Goal: Transaction & Acquisition: Purchase product/service

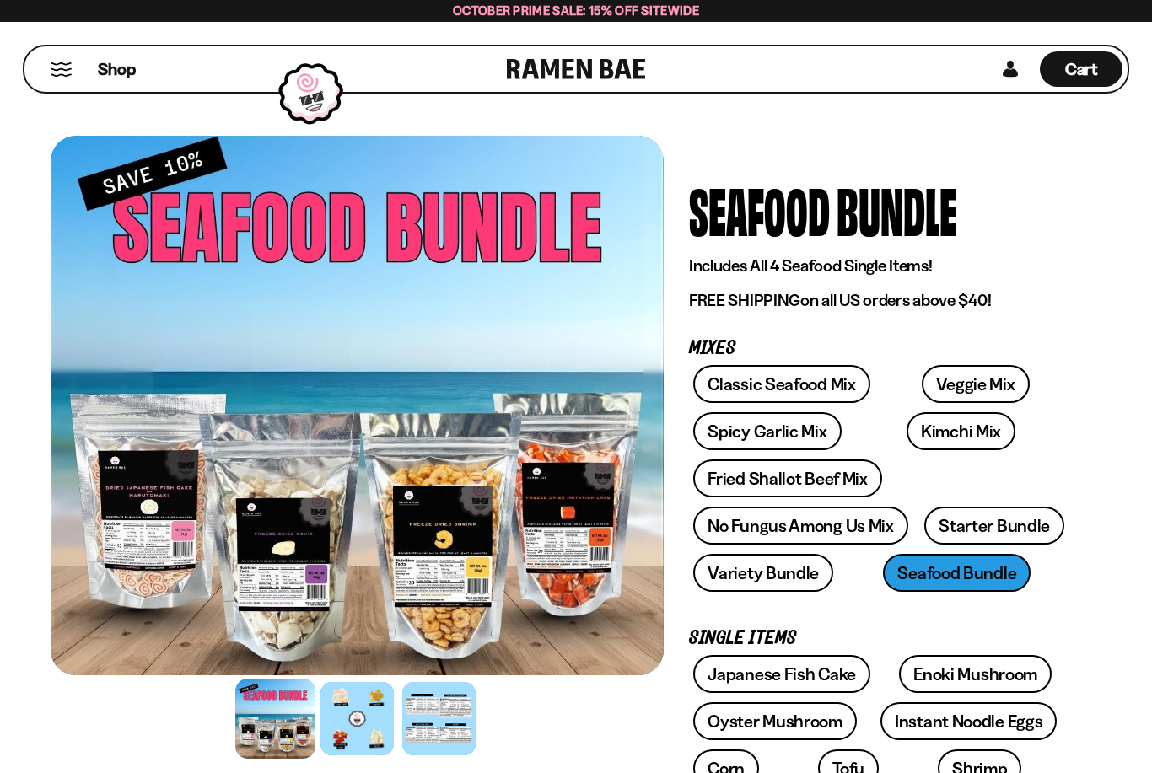
click at [54, 70] on button "Mobile Menu Trigger" at bounding box center [61, 69] width 23 height 14
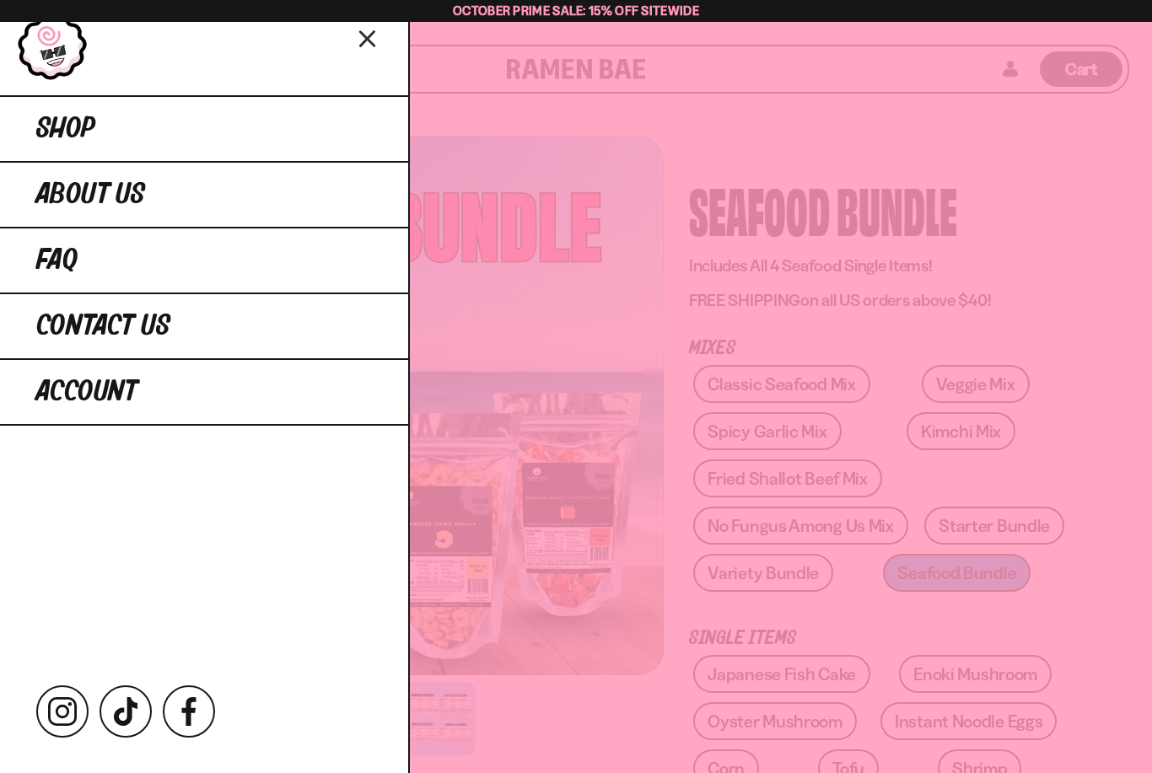
click at [56, 130] on span "Shop" at bounding box center [65, 129] width 59 height 30
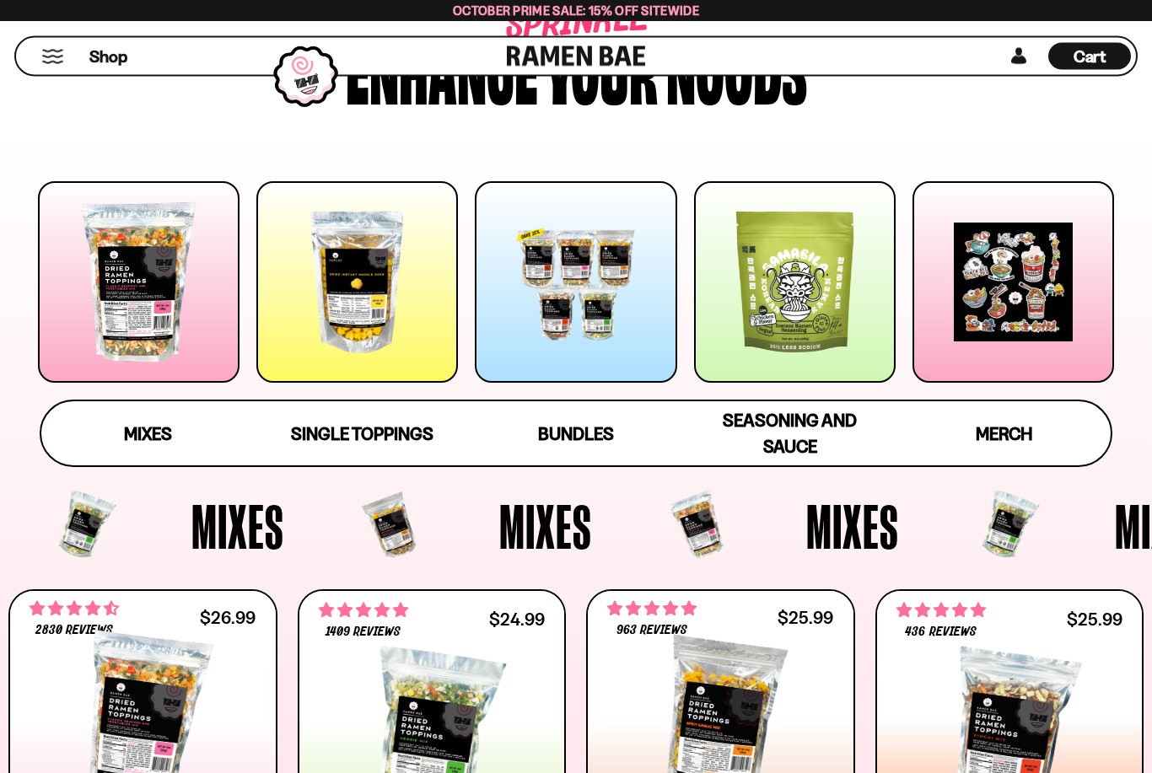
click at [559, 434] on span "Bundles" at bounding box center [576, 434] width 76 height 21
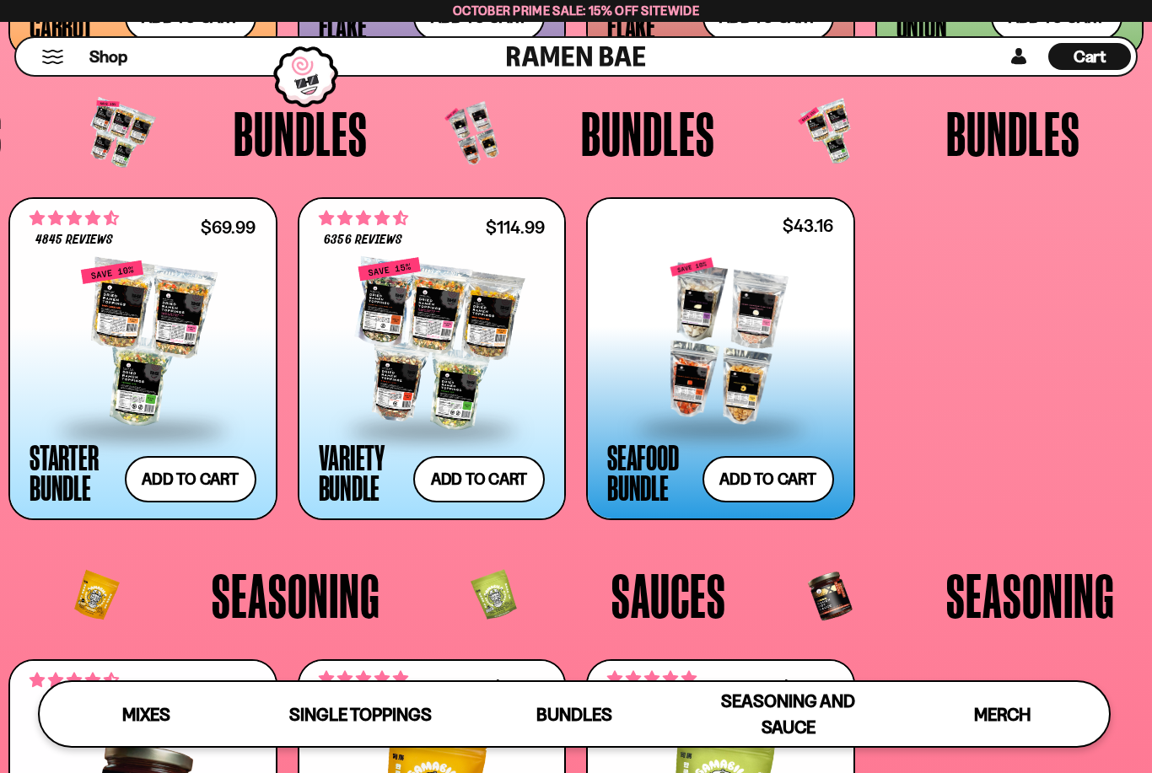
scroll to position [3127, 0]
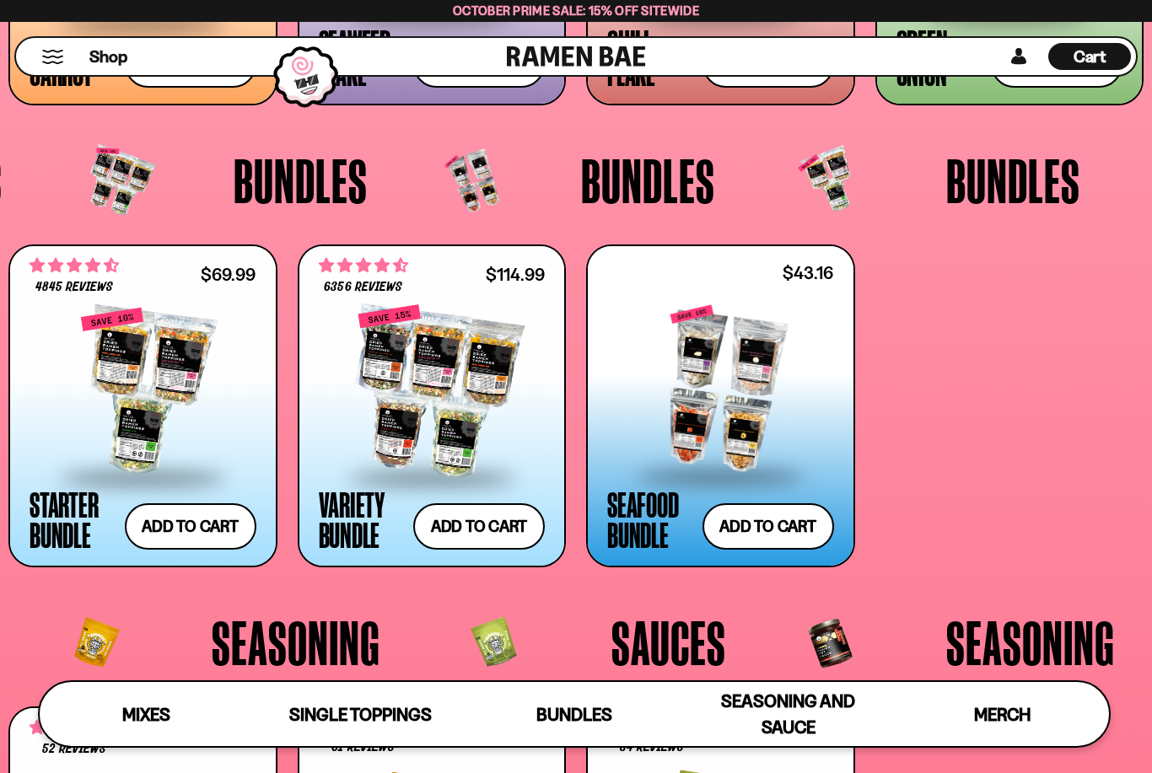
click at [695, 438] on div at bounding box center [720, 389] width 227 height 169
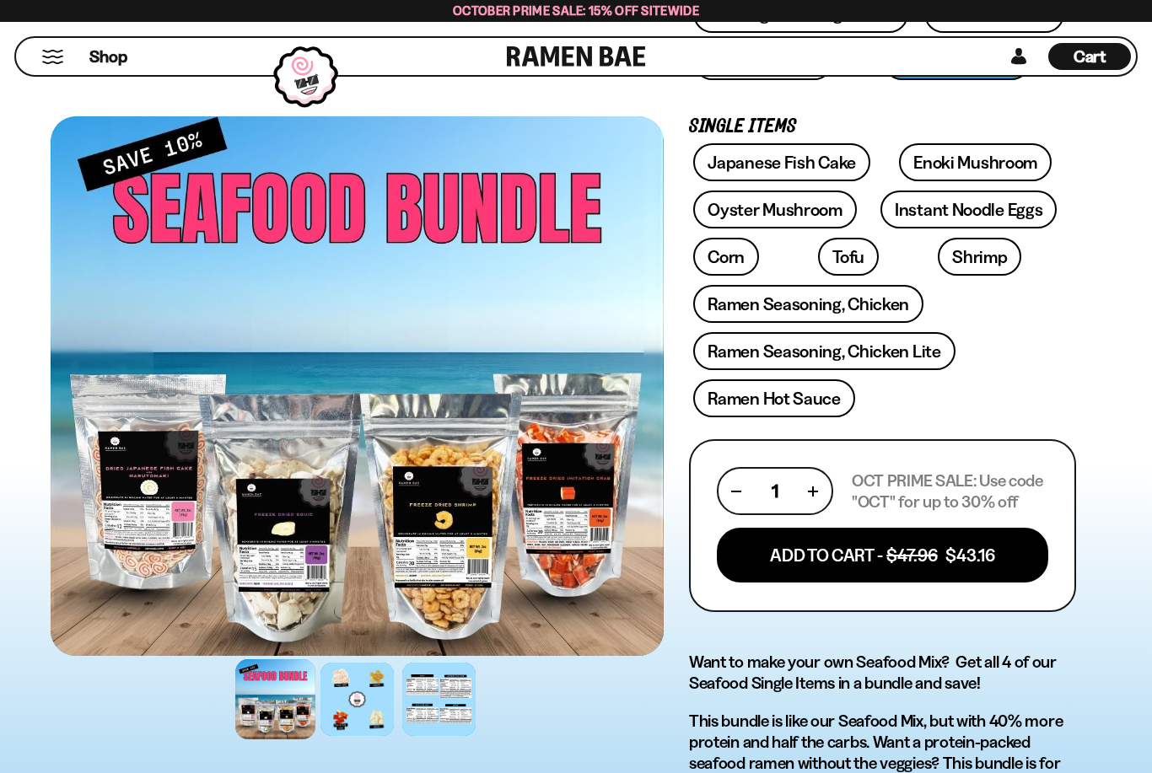
scroll to position [503, 0]
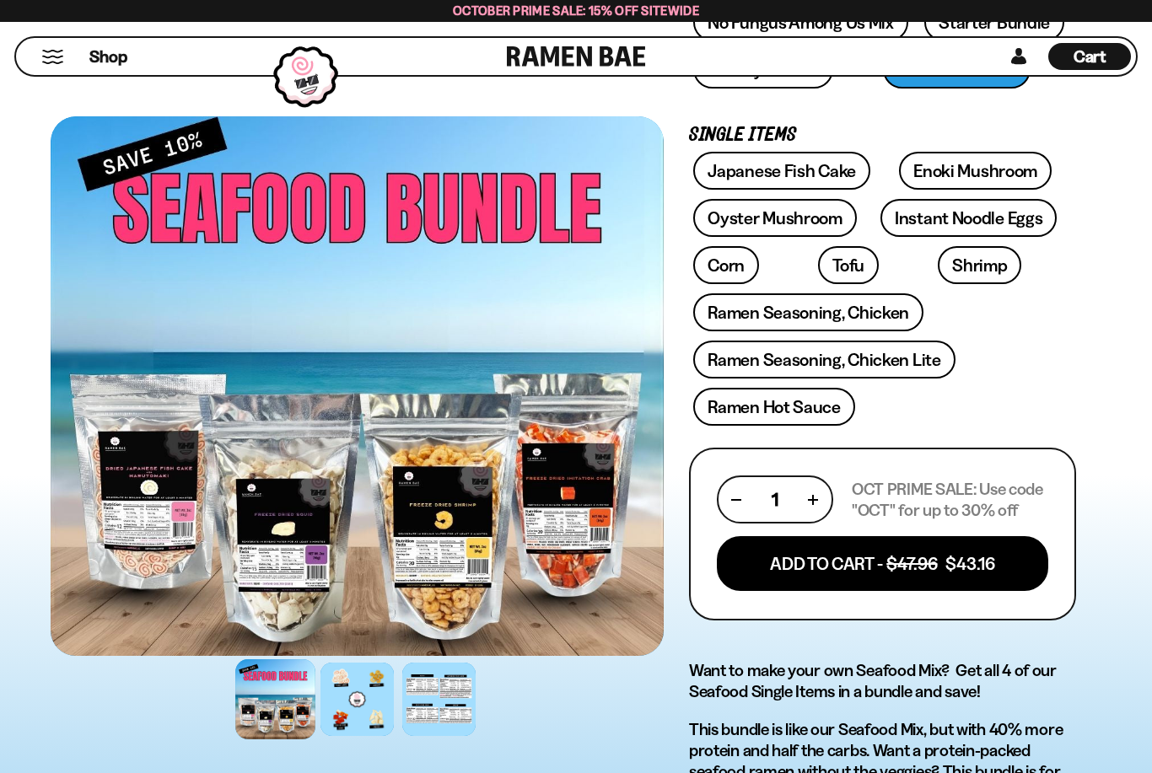
click at [765, 566] on button "Add To Cart - $47.96 $43.16" at bounding box center [882, 563] width 331 height 55
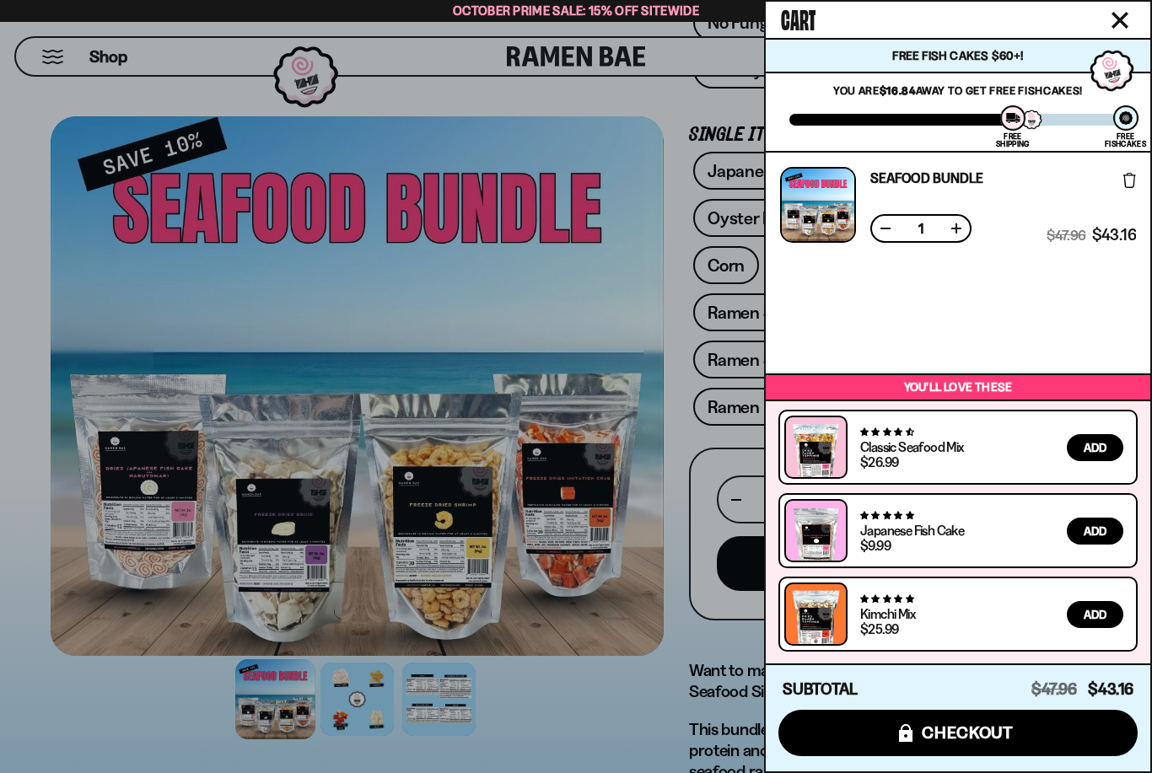
click at [862, 756] on button "icons8-lock checkout" at bounding box center [957, 733] width 359 height 46
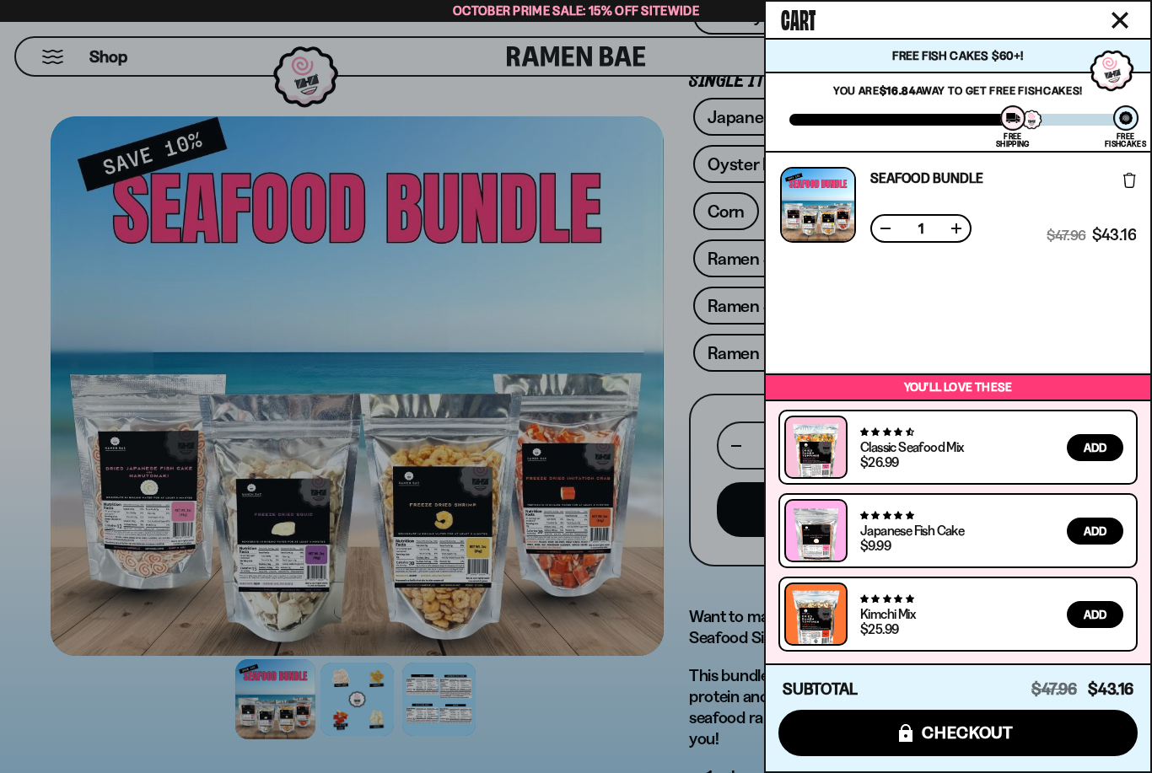
scroll to position [90, 0]
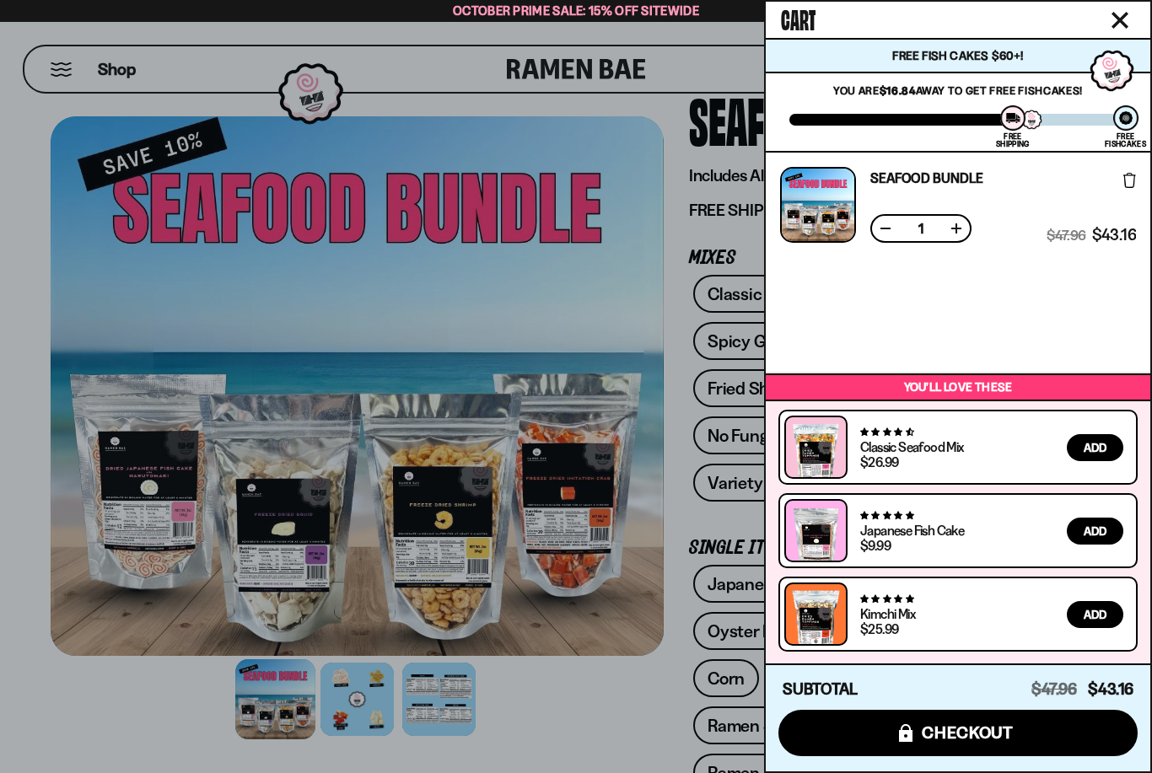
click at [1109, 13] on button "Close cart" at bounding box center [1119, 20] width 25 height 25
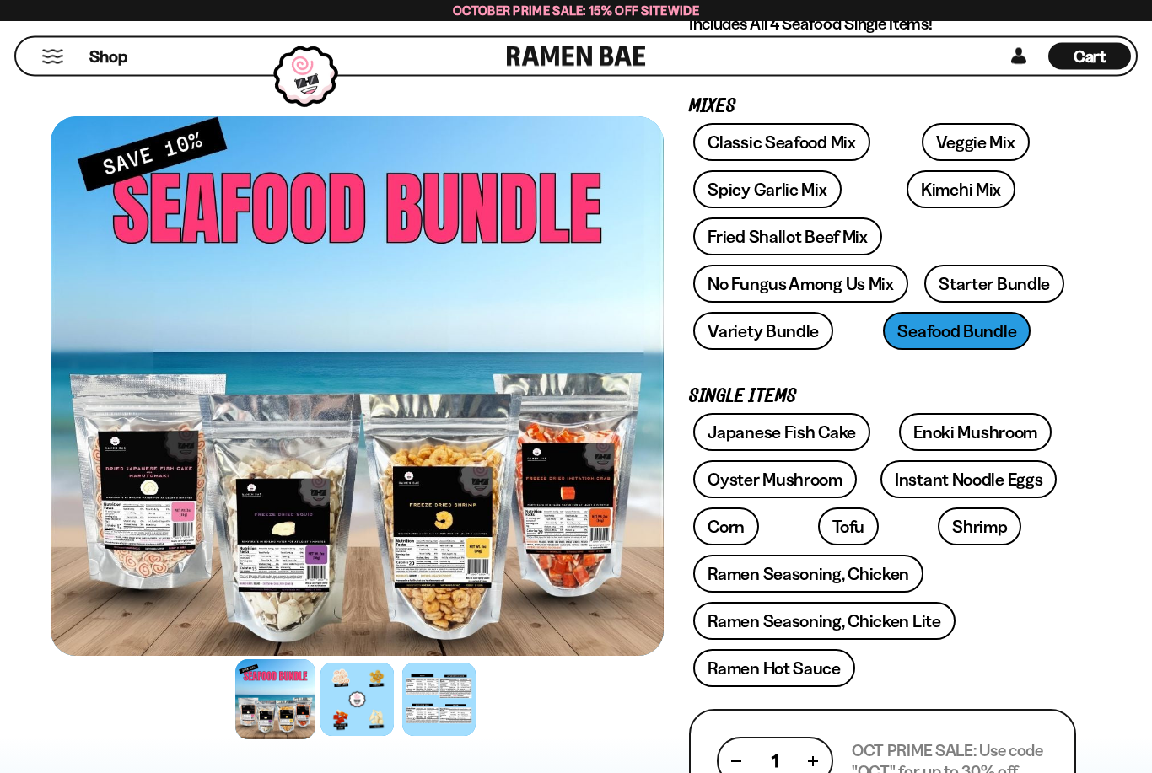
scroll to position [242, 0]
click at [720, 523] on link "Corn" at bounding box center [726, 527] width 66 height 38
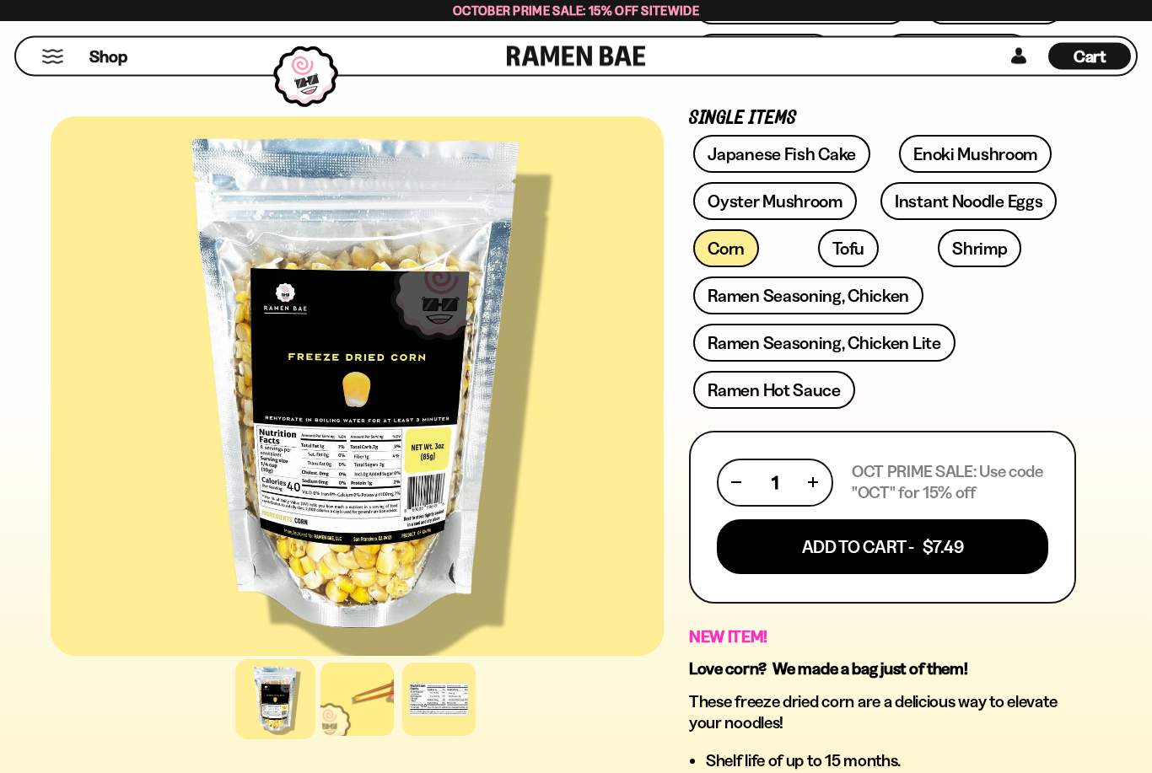
scroll to position [547, 0]
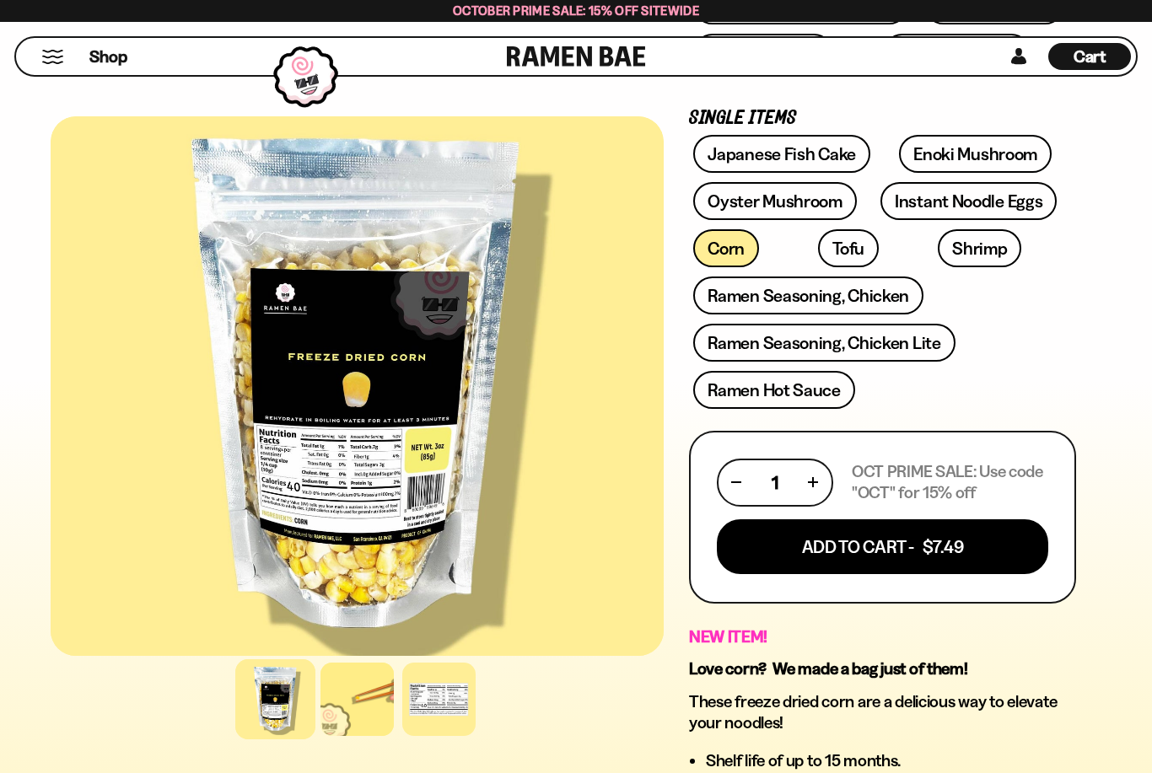
click at [777, 542] on button "Add To Cart - $7.49" at bounding box center [882, 546] width 331 height 55
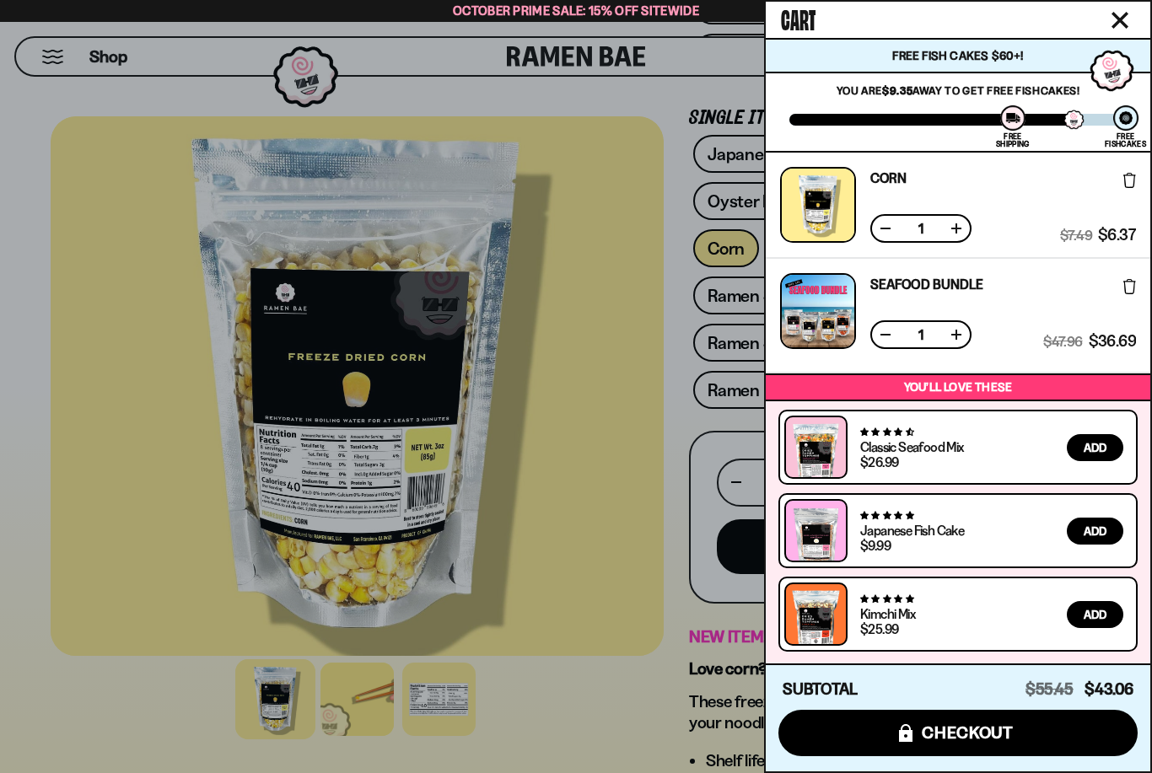
click at [870, 756] on button "icons8-lock checkout" at bounding box center [957, 733] width 359 height 46
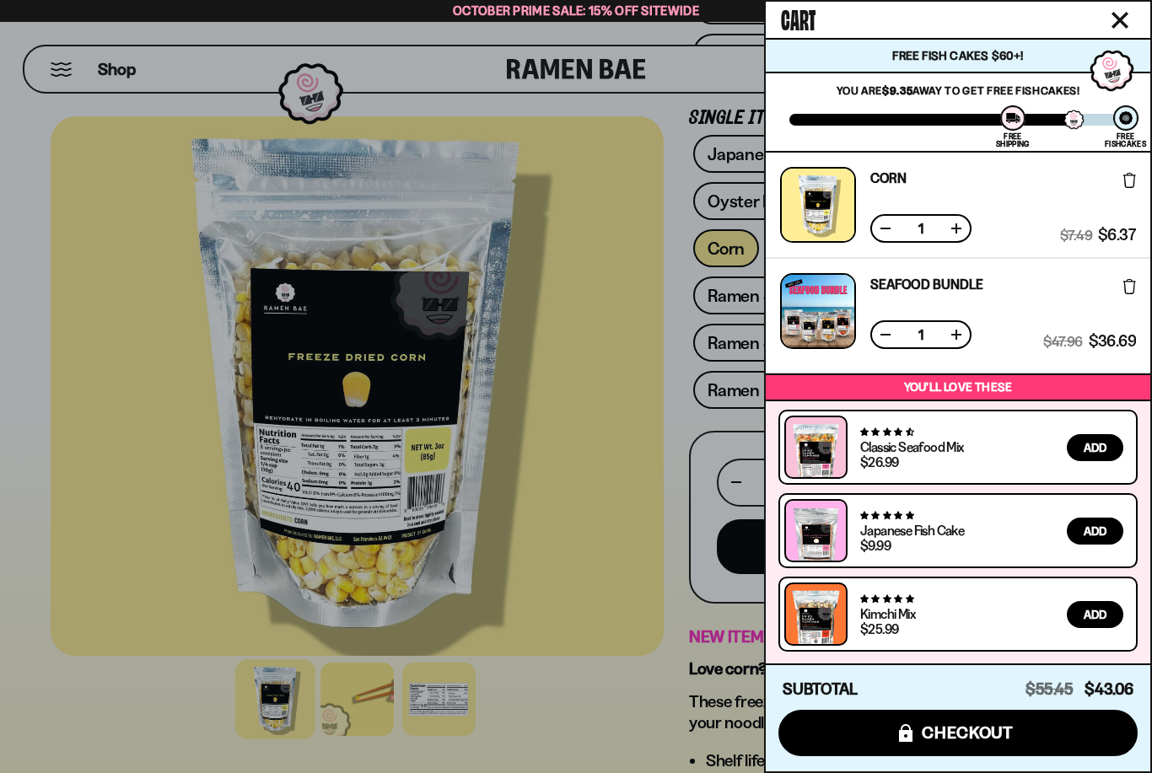
scroll to position [601, 0]
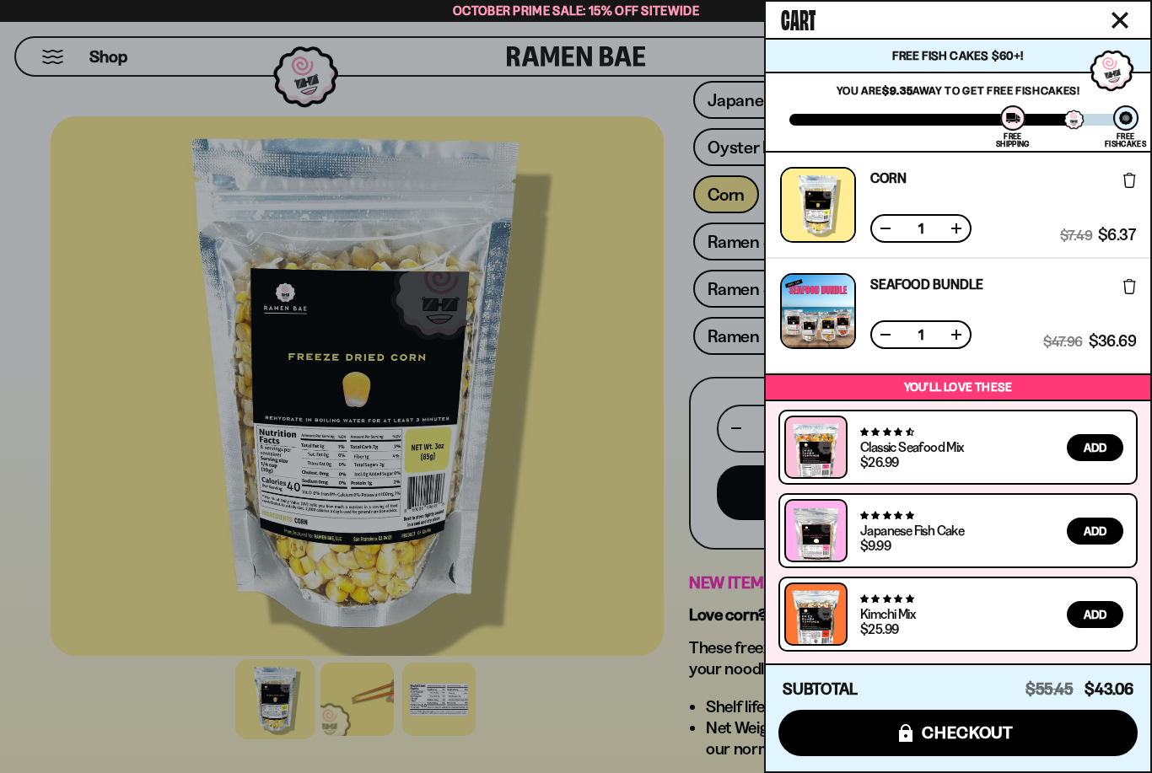
click at [1111, 18] on icon "Close cart" at bounding box center [1119, 20] width 17 height 17
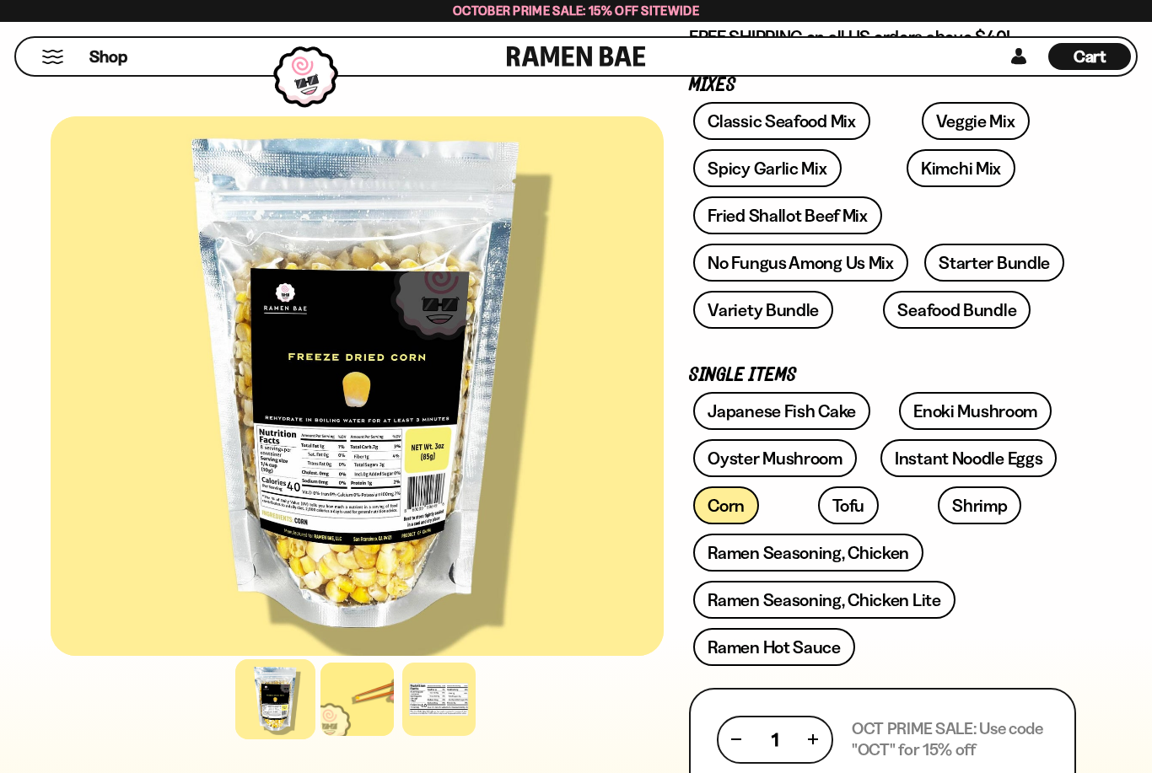
scroll to position [258, 0]
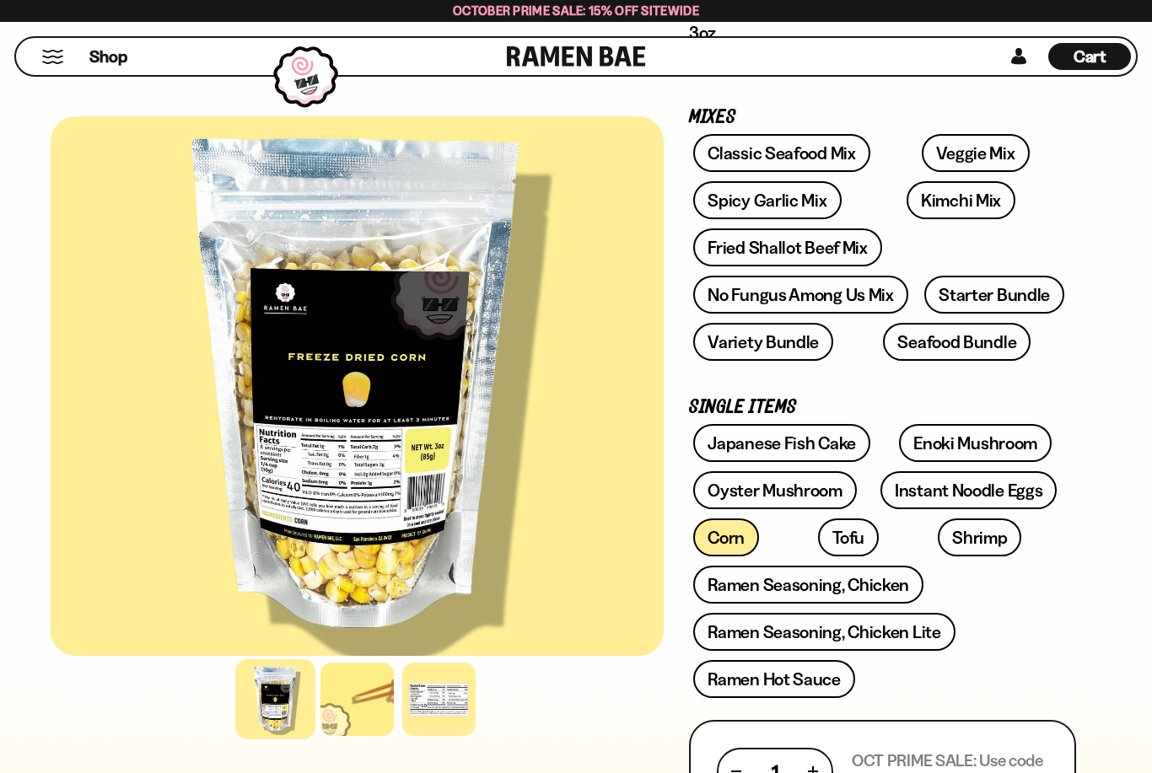
click at [896, 337] on link "Seafood Bundle" at bounding box center [957, 342] width 148 height 38
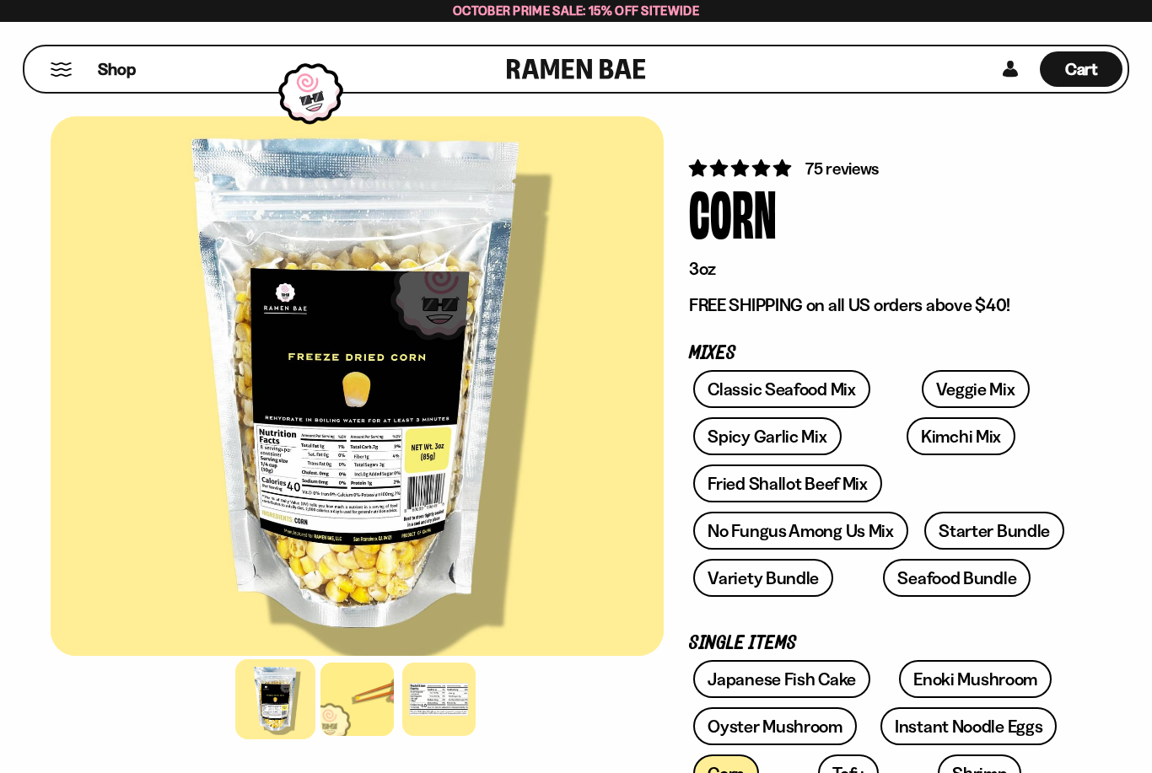
scroll to position [312, 0]
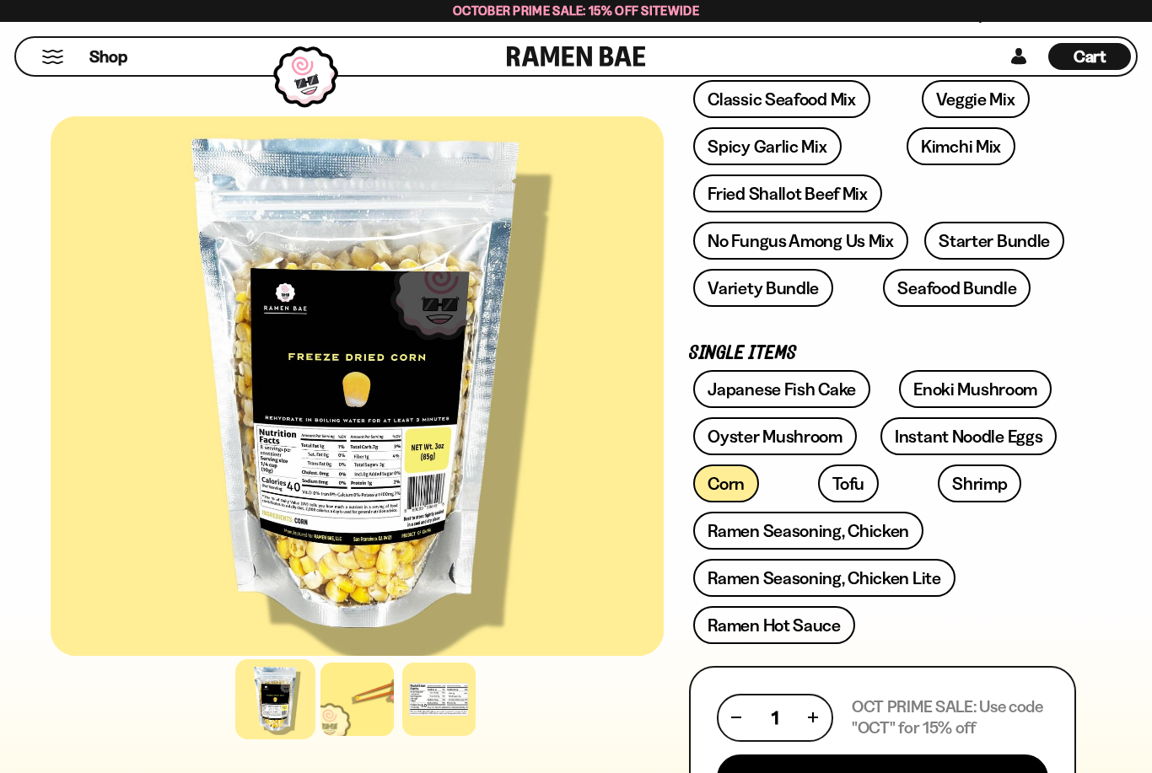
click at [1078, 59] on span "Cart" at bounding box center [1089, 56] width 33 height 20
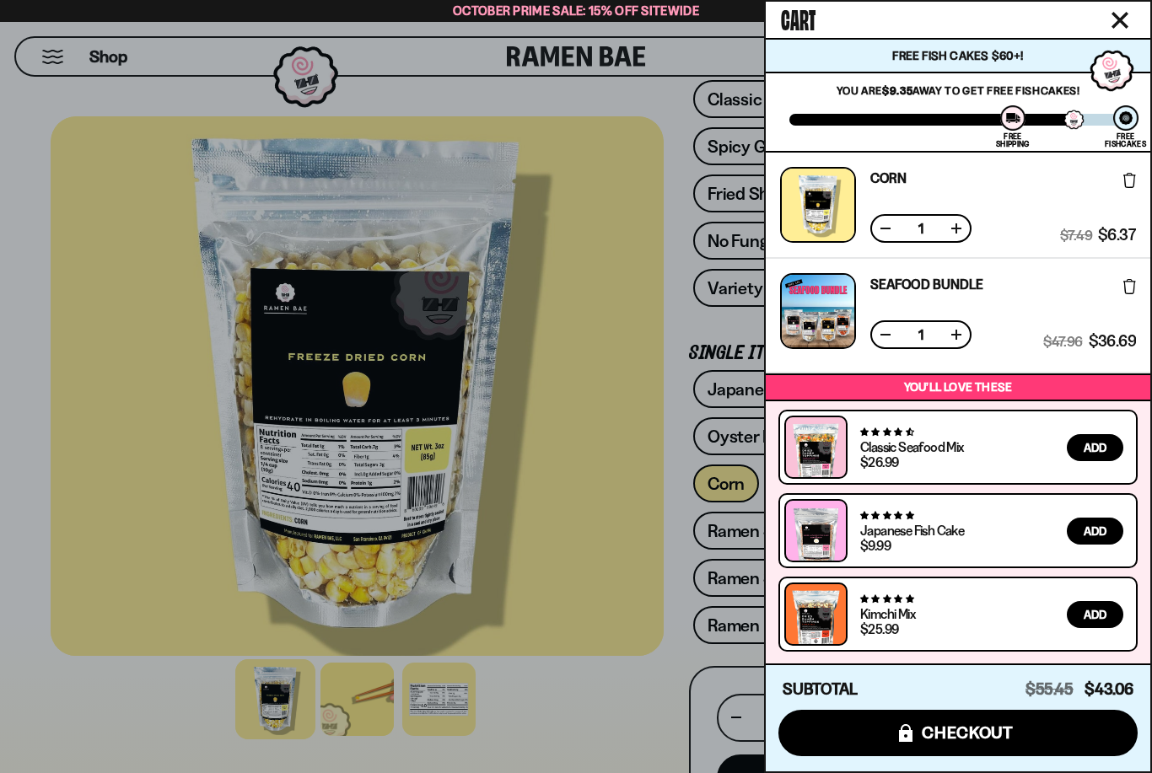
click at [904, 727] on icon "icons8-lock" at bounding box center [905, 733] width 13 height 18
